Goal: Find specific page/section: Find specific page/section

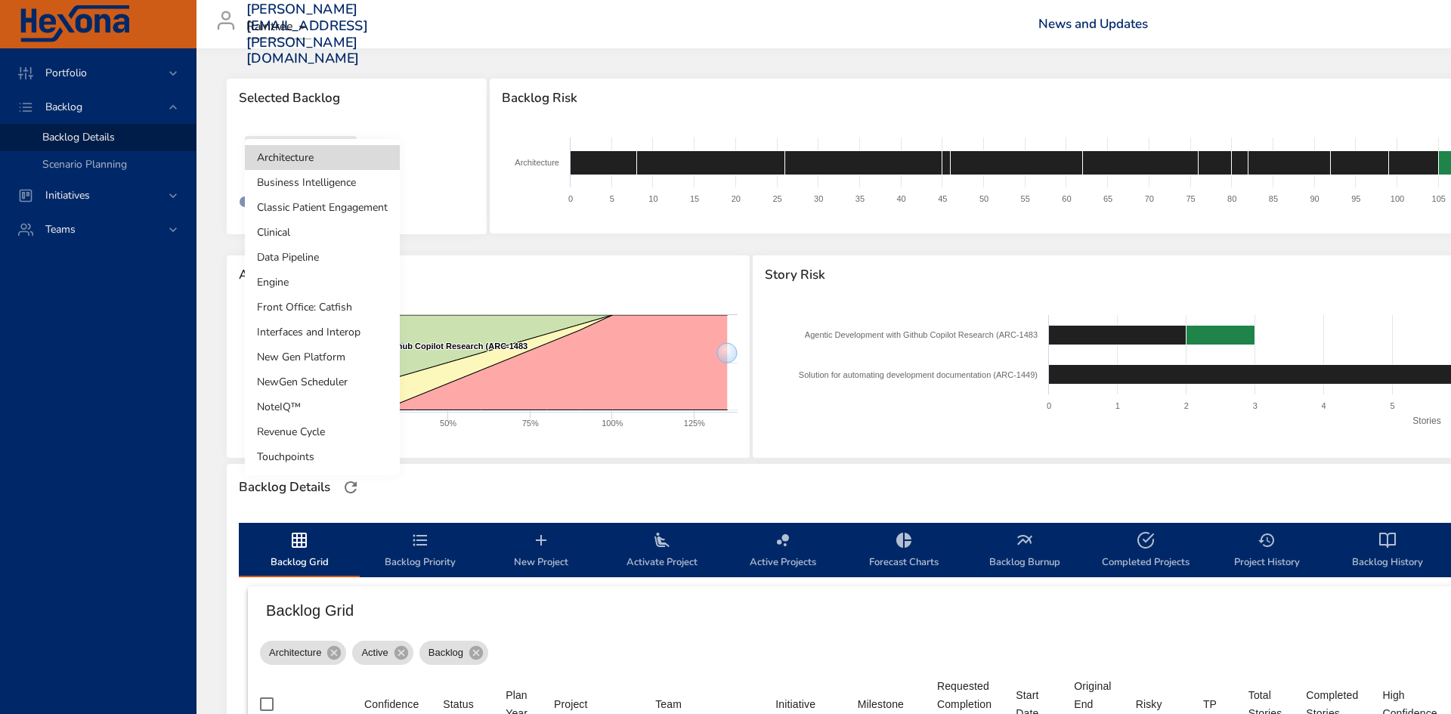
click at [315, 87] on body "Portfolio Backlog Backlog Details Scenario Planning Initiatives Teams [PERSON_N…" at bounding box center [725, 357] width 1451 height 714
click at [309, 87] on li "Front Office: Catfish" at bounding box center [322, 307] width 155 height 25
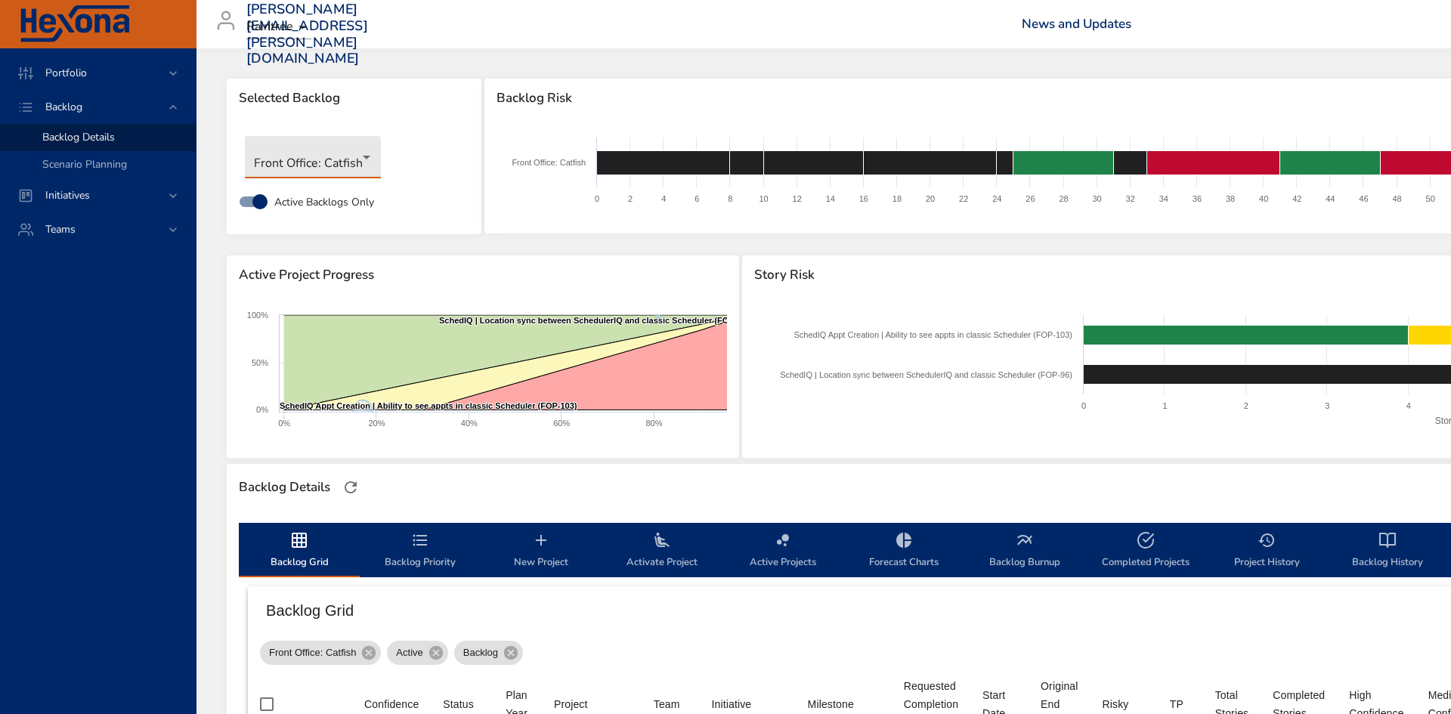
click at [341, 87] on body "Portfolio Backlog Backlog Details Scenario Planning Initiatives Teams [PERSON_N…" at bounding box center [725, 357] width 1451 height 714
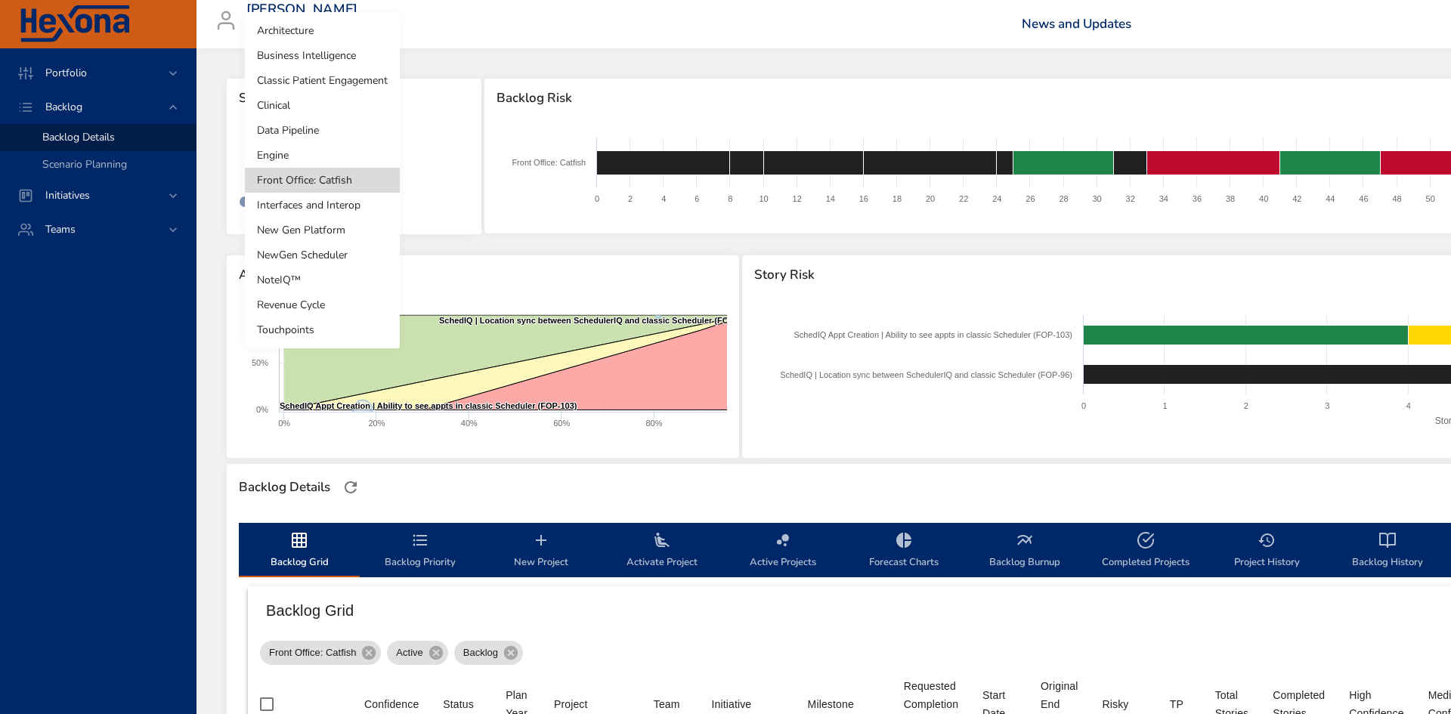
click at [335, 87] on li "Clinical" at bounding box center [322, 105] width 155 height 25
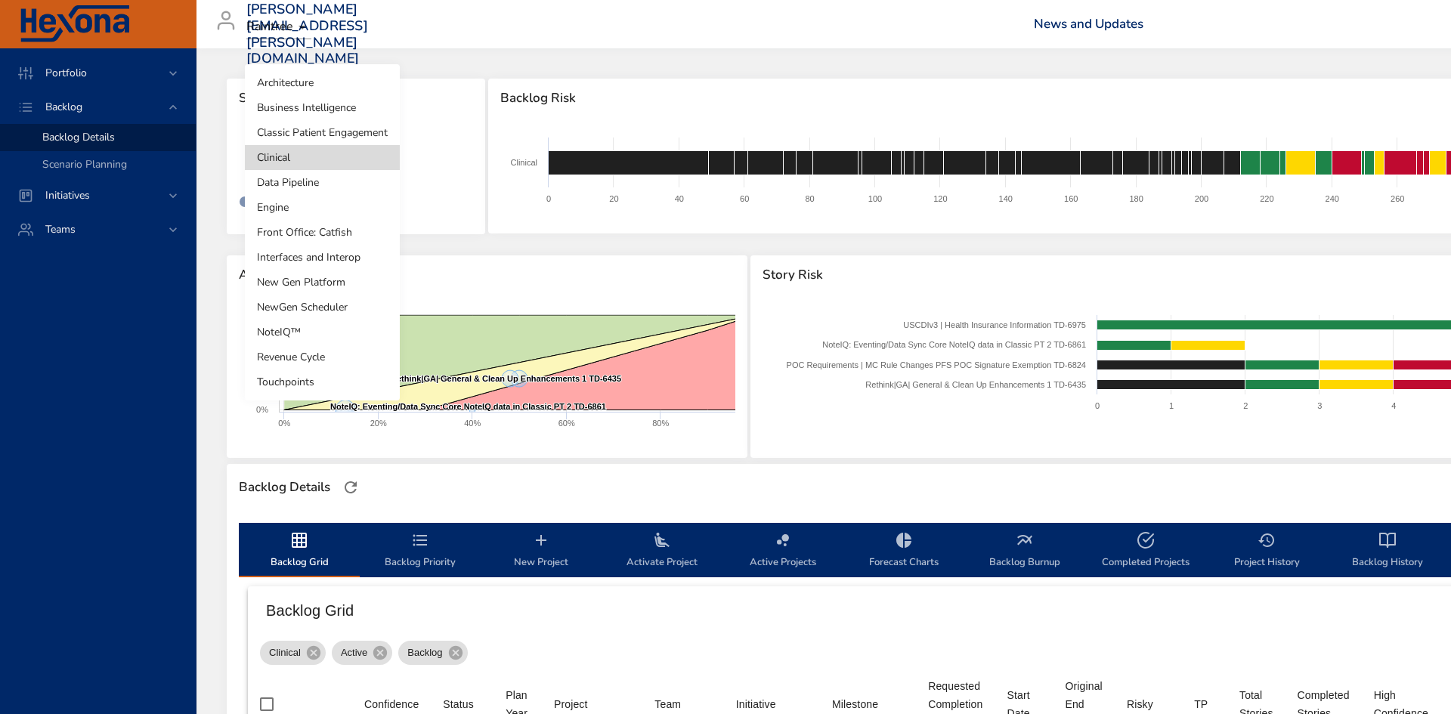
click at [318, 87] on body "Portfolio Backlog Backlog Details Scenario Planning Initiatives Teams [PERSON_N…" at bounding box center [725, 357] width 1451 height 714
click at [367, 87] on li "Front Office: Catfish" at bounding box center [322, 232] width 155 height 25
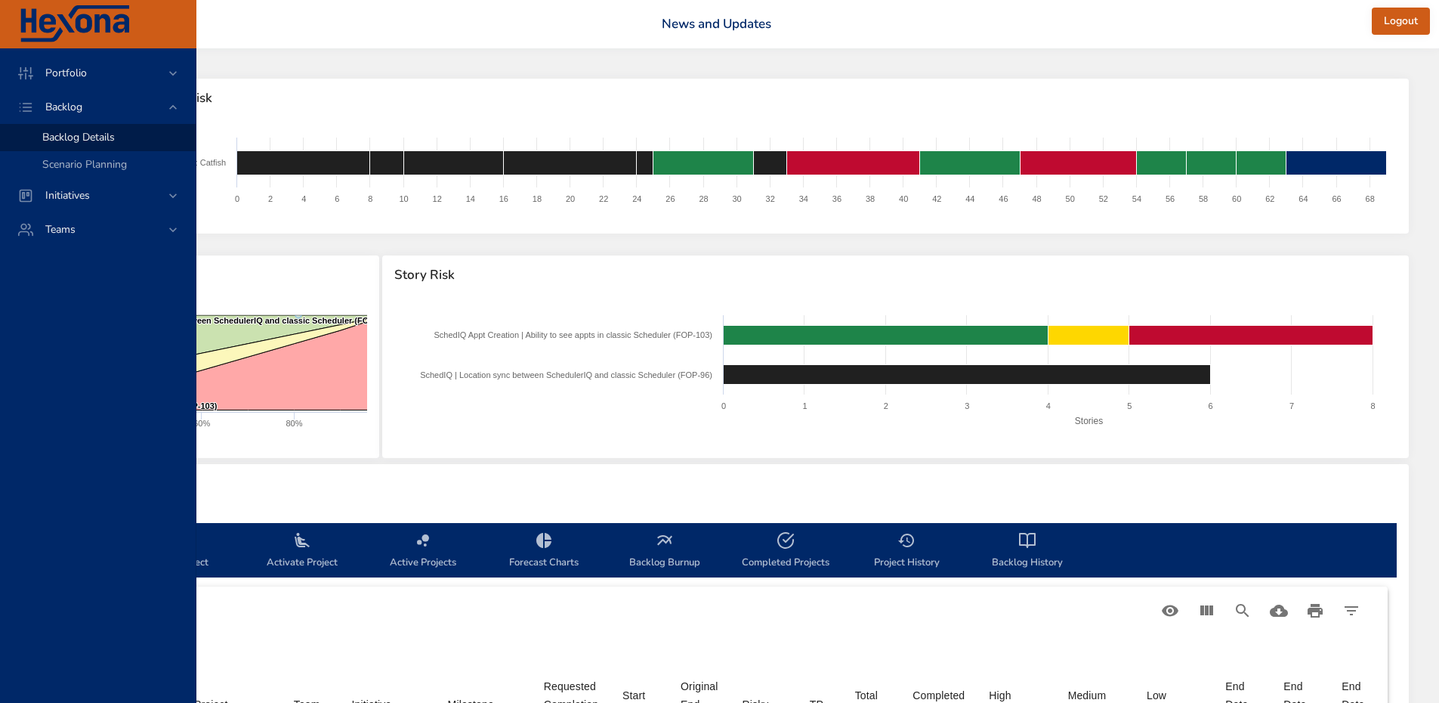
scroll to position [0, 457]
